Goal: Task Accomplishment & Management: Complete application form

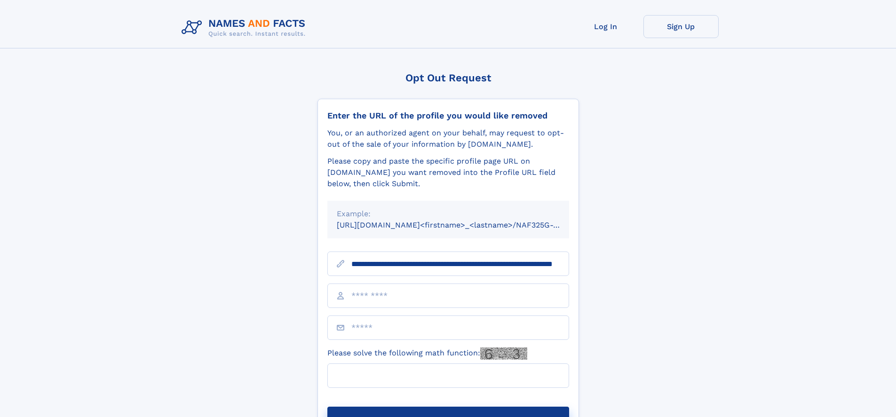
scroll to position [0, 84]
type input "**********"
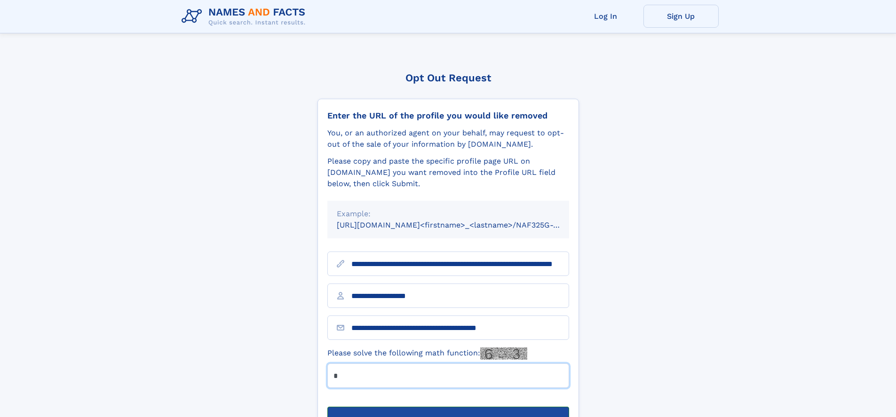
type input "*"
click at [448, 407] on button "Submit Opt Out Request" at bounding box center [448, 422] width 242 height 30
